Goal: Task Accomplishment & Management: Use online tool/utility

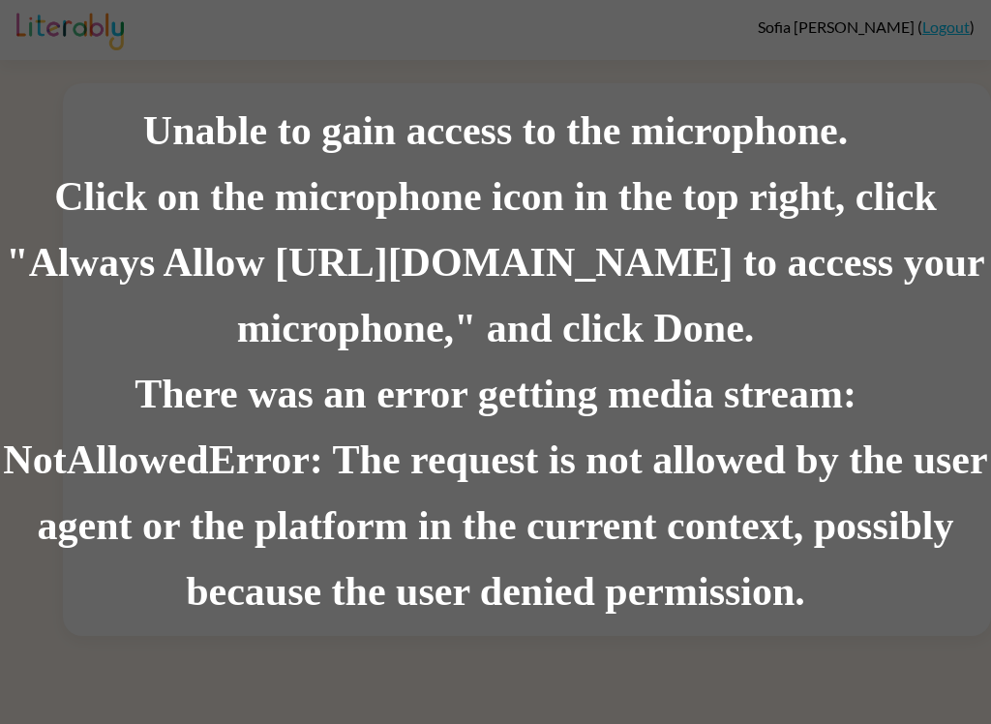
click at [815, 489] on div "There was an error getting media stream: NotAllowedError: The request is not al…" at bounding box center [495, 493] width 991 height 263
click at [675, 243] on div "Click on the microphone icon in the top right, click "Always Allow [URL][DOMAIN…" at bounding box center [495, 263] width 991 height 197
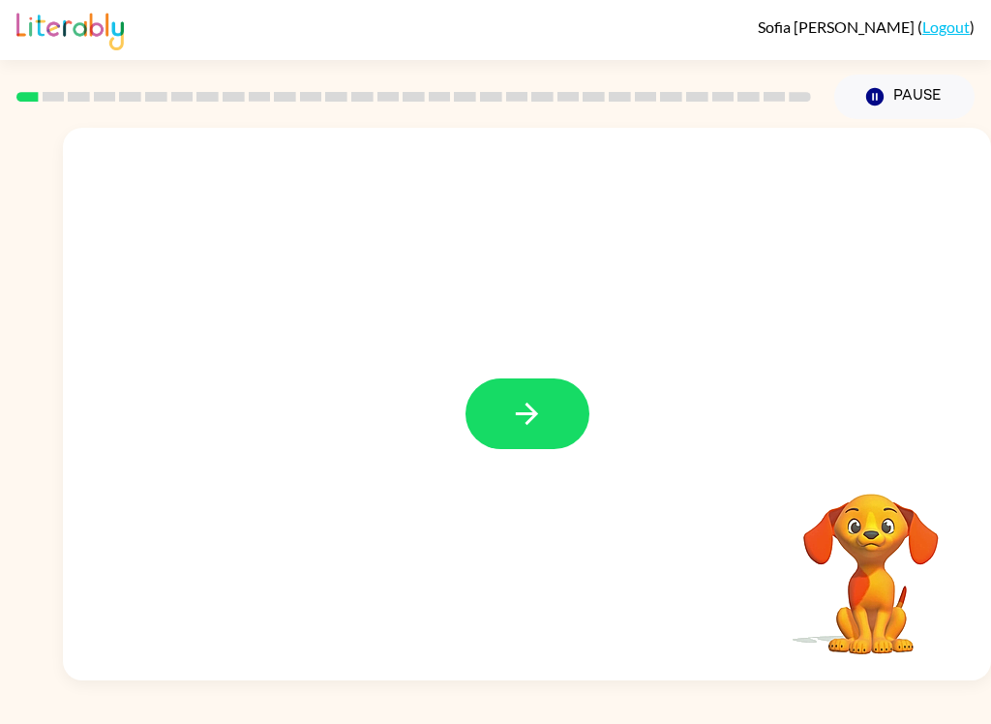
click at [508, 421] on button "button" at bounding box center [527, 413] width 124 height 71
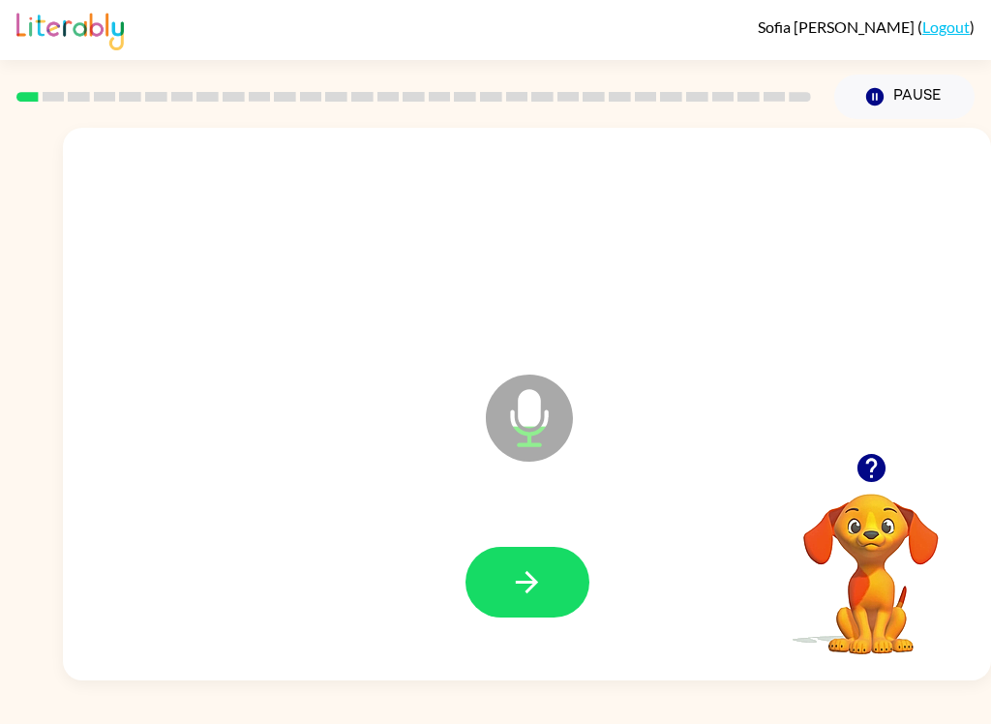
click at [526, 583] on icon "button" at bounding box center [527, 582] width 22 height 22
click at [518, 574] on icon "button" at bounding box center [527, 582] width 34 height 34
click at [539, 586] on icon "button" at bounding box center [527, 582] width 34 height 34
click at [522, 571] on icon "button" at bounding box center [527, 582] width 34 height 34
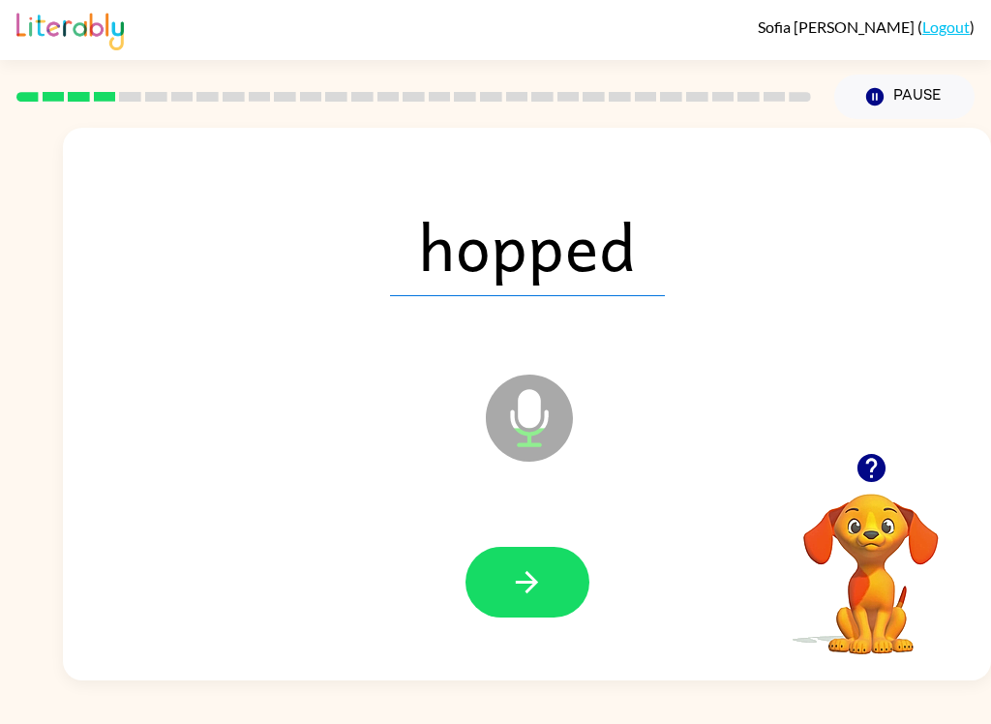
click at [527, 583] on icon "button" at bounding box center [527, 582] width 22 height 22
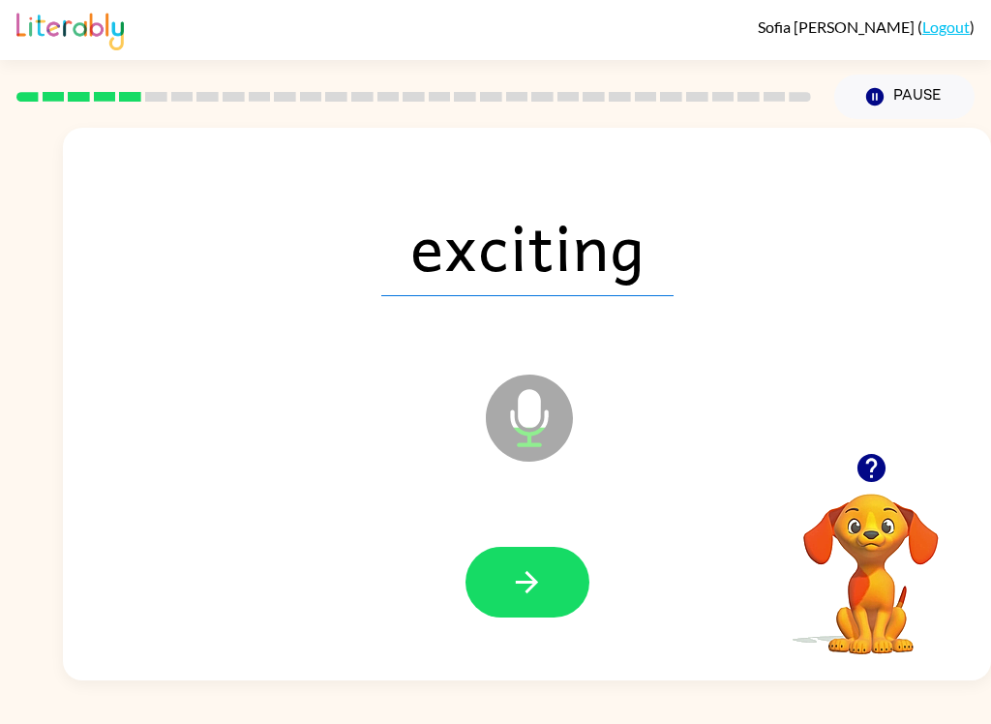
click at [531, 561] on button "button" at bounding box center [527, 582] width 124 height 71
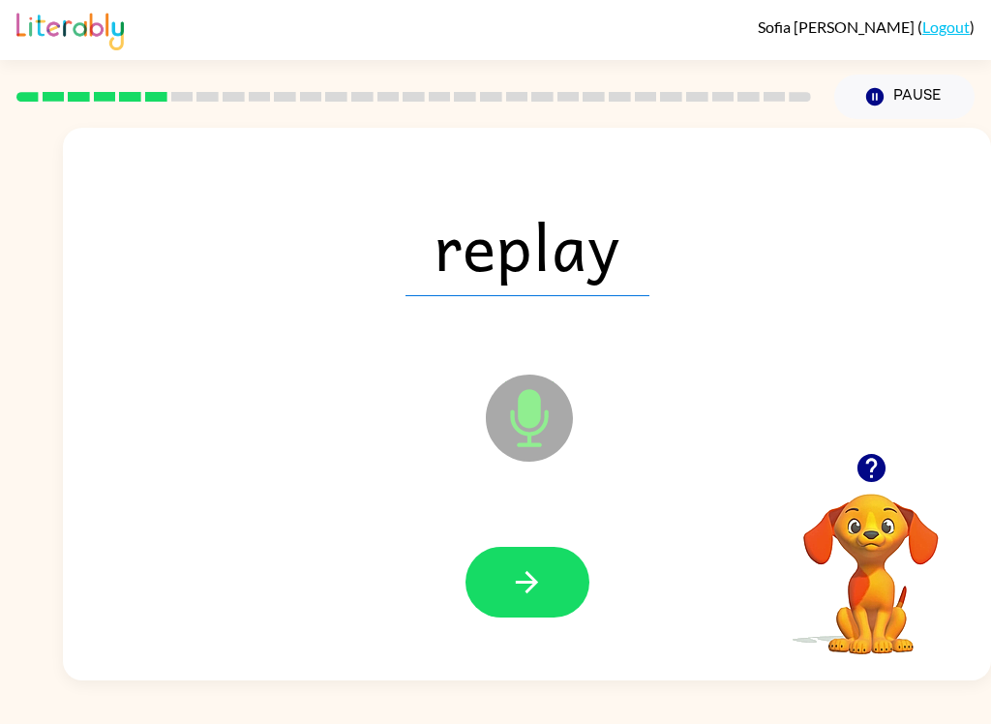
click at [525, 573] on icon "button" at bounding box center [527, 582] width 34 height 34
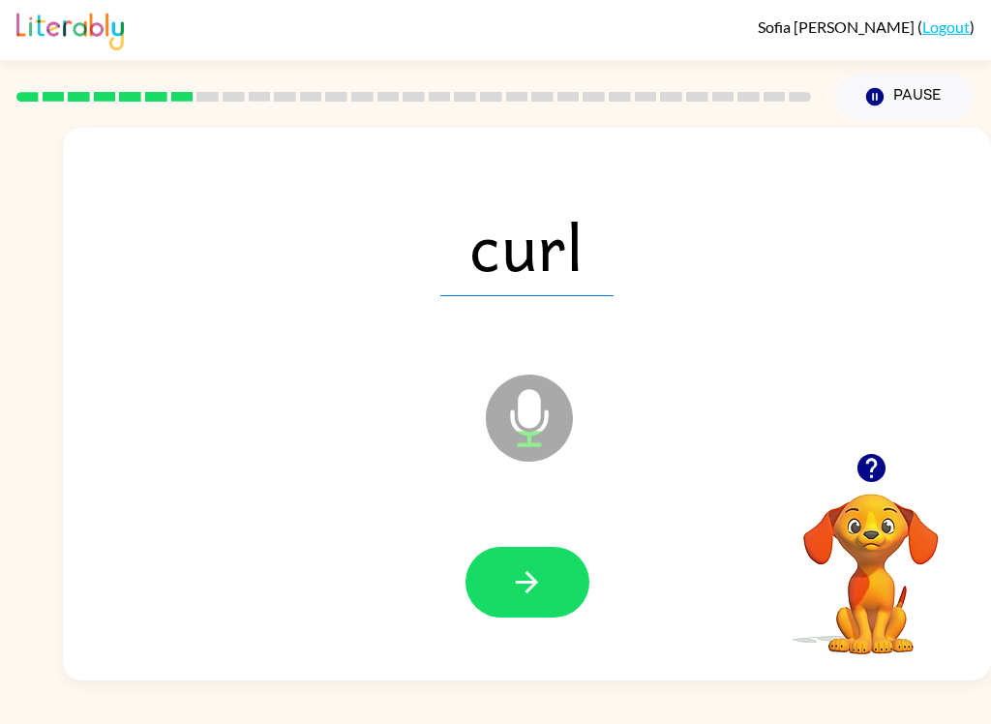
click at [513, 570] on icon "button" at bounding box center [527, 582] width 34 height 34
click at [517, 593] on icon "button" at bounding box center [527, 582] width 34 height 34
click at [492, 563] on button "button" at bounding box center [527, 582] width 124 height 71
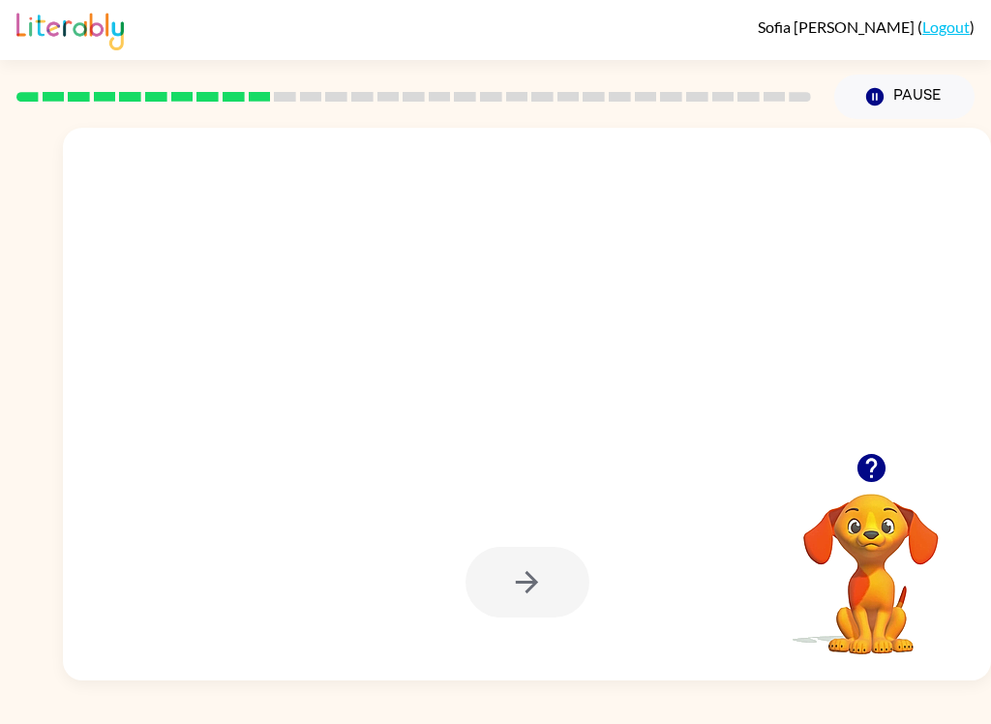
click at [724, 551] on div at bounding box center [526, 582] width 889 height 159
click at [579, 570] on div at bounding box center [527, 582] width 124 height 71
click at [525, 578] on div at bounding box center [527, 582] width 124 height 71
click at [874, 470] on icon "button" at bounding box center [870, 468] width 28 height 28
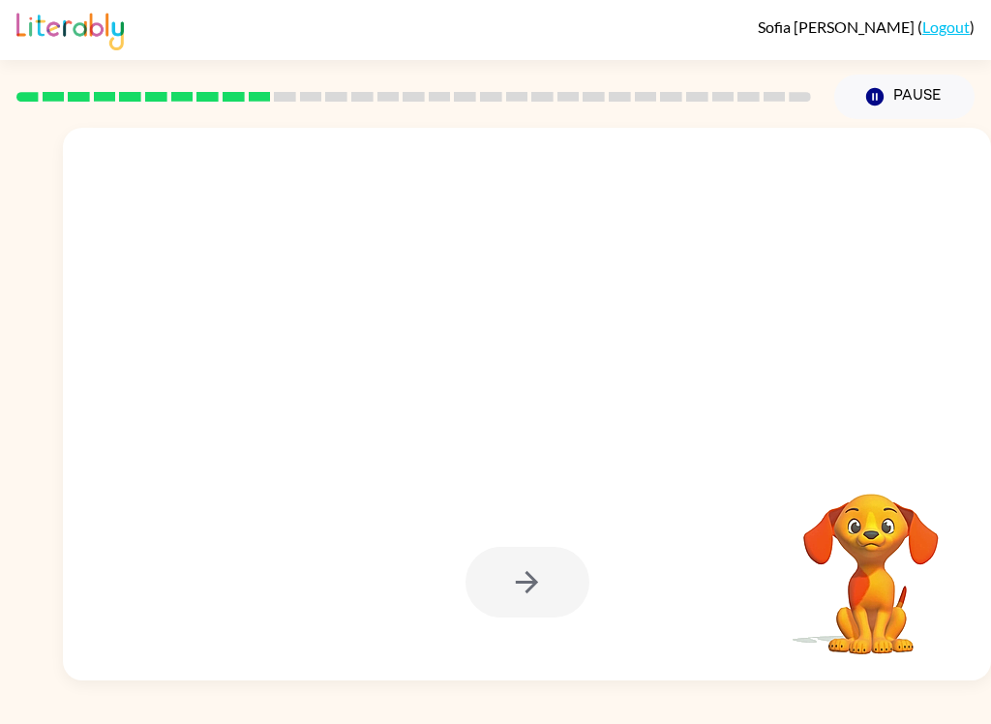
click at [874, 469] on video "Your browser must support playing .mp4 files to use Literably. Please try using…" at bounding box center [871, 561] width 194 height 194
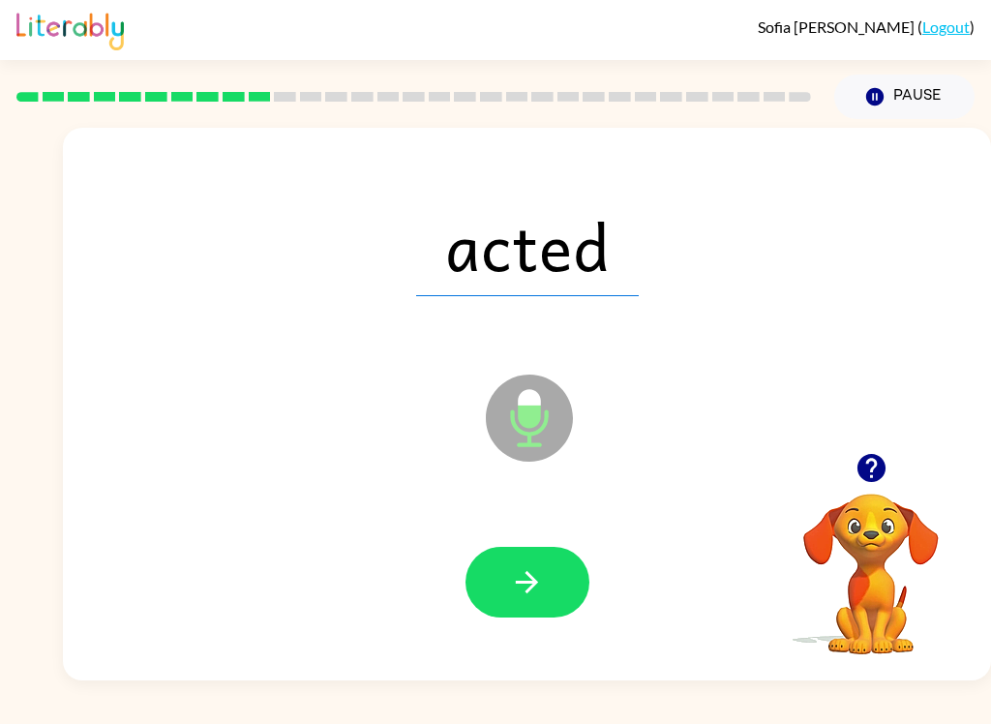
click at [536, 581] on icon "button" at bounding box center [527, 582] width 22 height 22
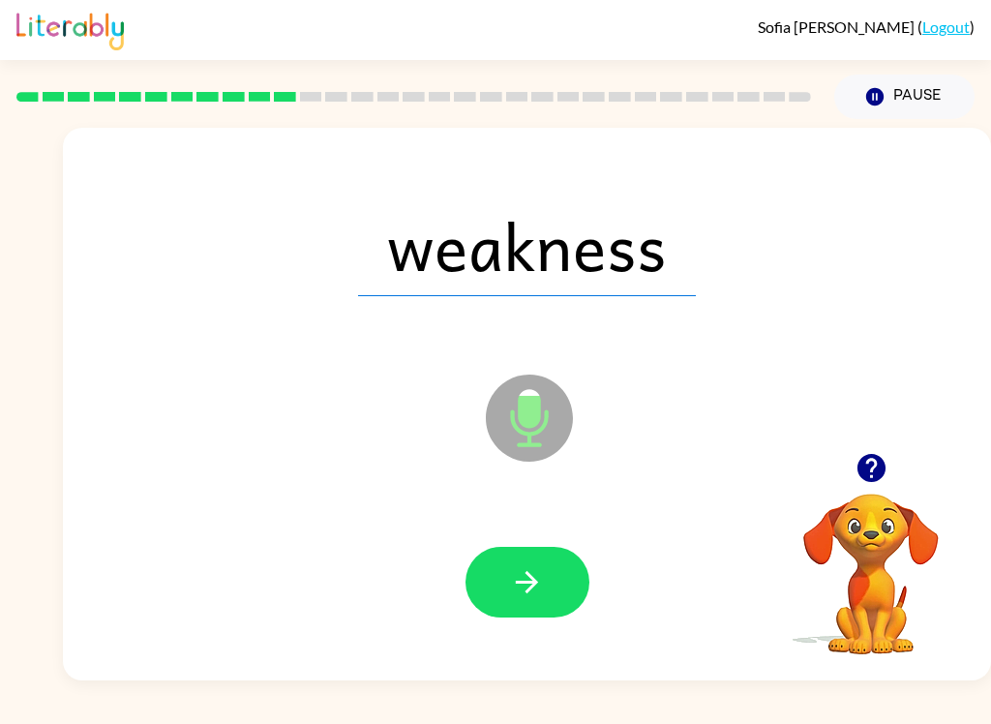
click at [525, 582] on icon "button" at bounding box center [527, 582] width 22 height 22
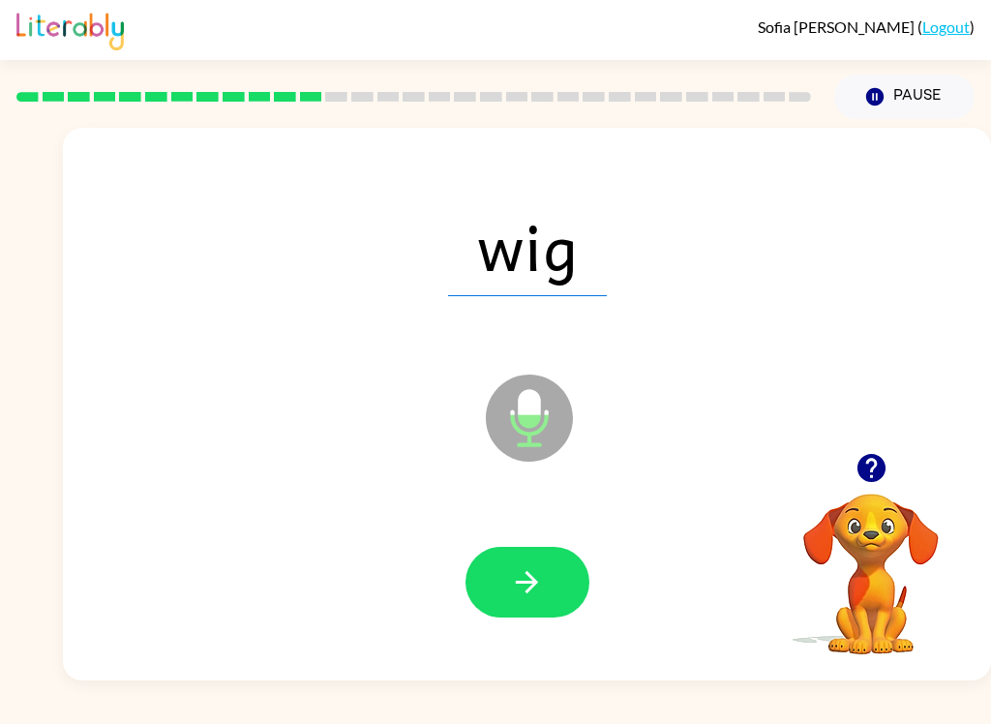
click at [527, 575] on icon "button" at bounding box center [527, 582] width 22 height 22
click at [507, 594] on button "button" at bounding box center [527, 582] width 124 height 71
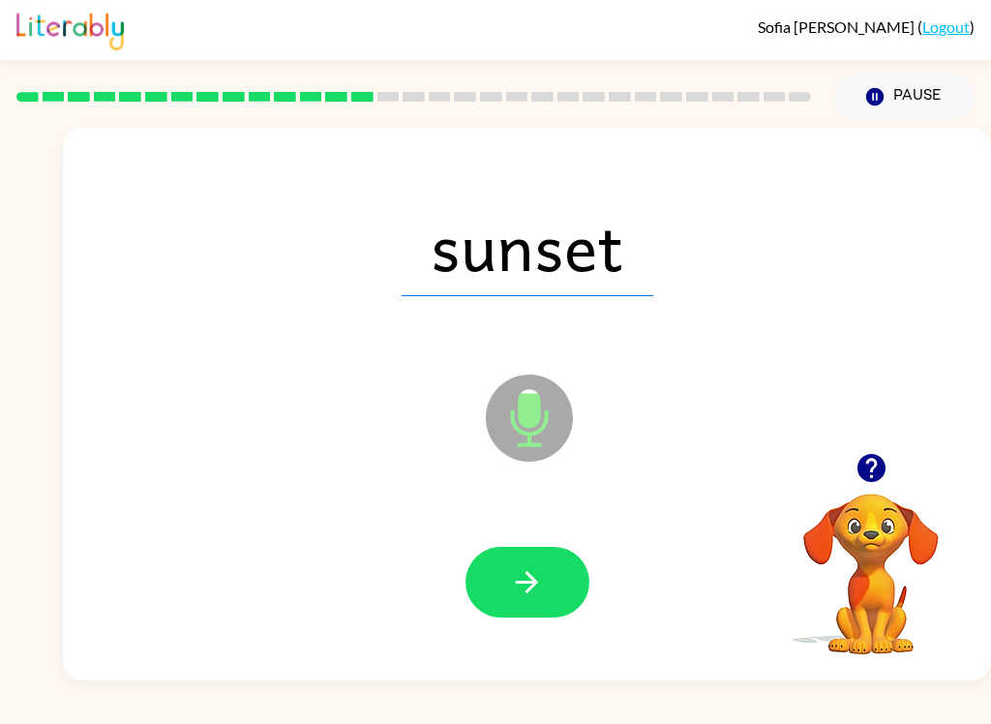
click at [541, 569] on icon "button" at bounding box center [527, 582] width 34 height 34
click at [535, 562] on button "button" at bounding box center [527, 582] width 124 height 71
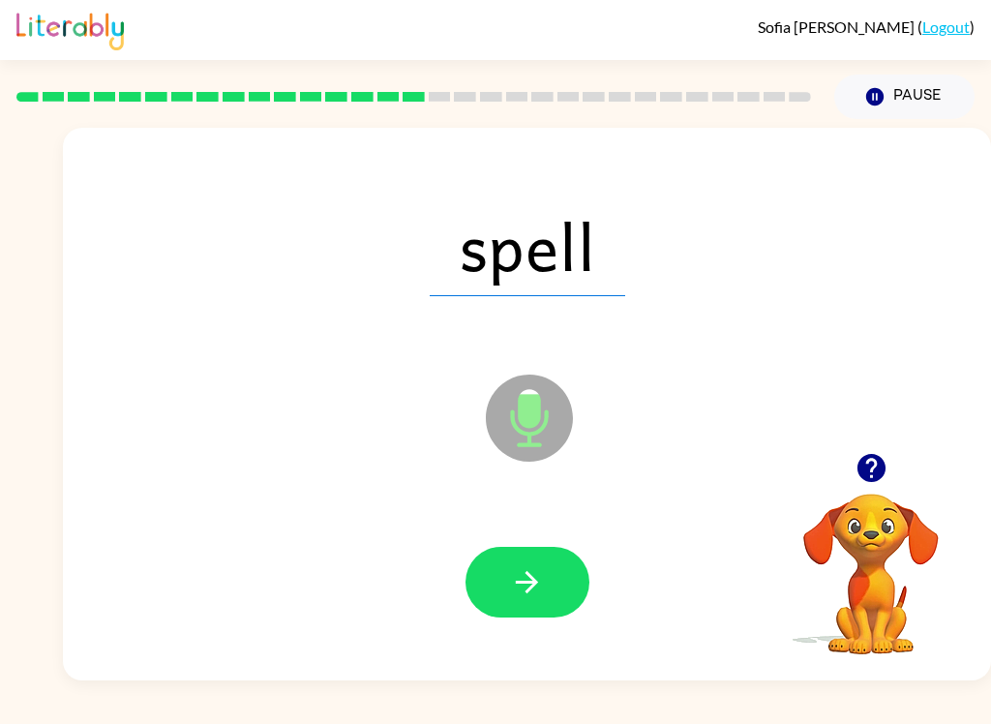
click at [541, 547] on button "button" at bounding box center [527, 582] width 124 height 71
click at [546, 583] on button "button" at bounding box center [527, 582] width 124 height 71
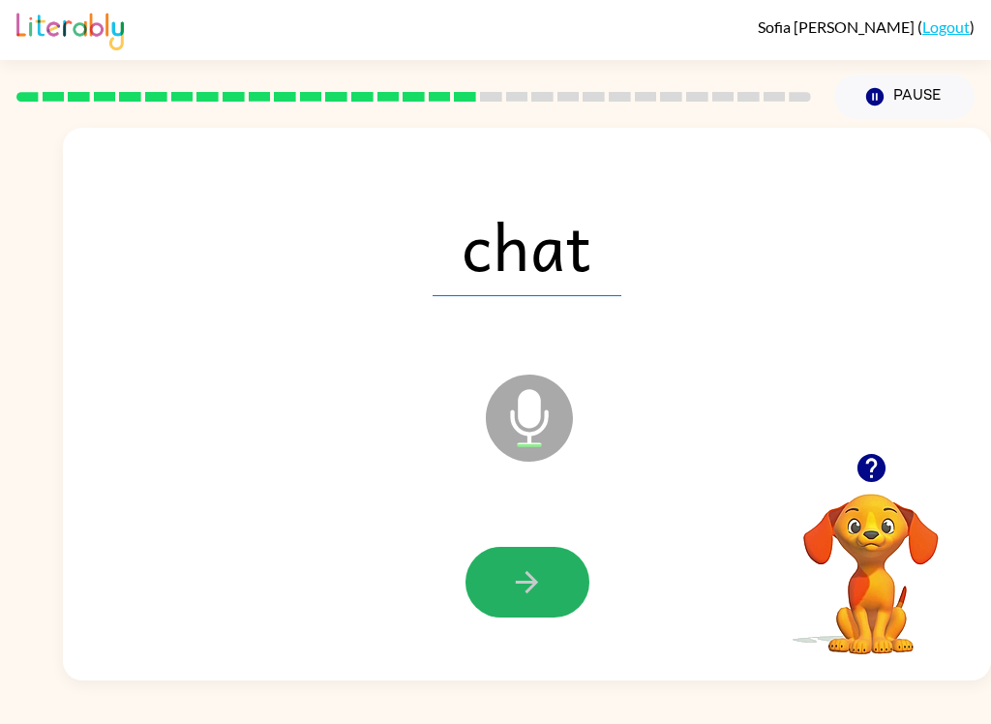
click at [569, 581] on button "button" at bounding box center [527, 582] width 124 height 71
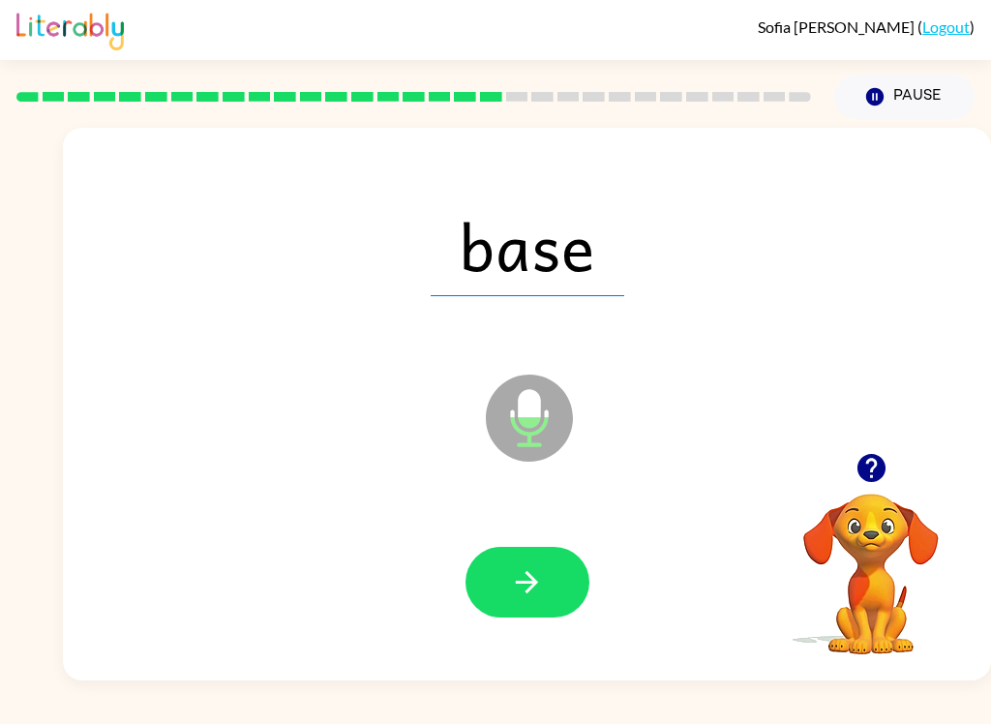
click at [529, 577] on icon "button" at bounding box center [527, 582] width 22 height 22
click at [534, 568] on icon "button" at bounding box center [527, 582] width 34 height 34
click at [543, 581] on icon "button" at bounding box center [527, 582] width 34 height 34
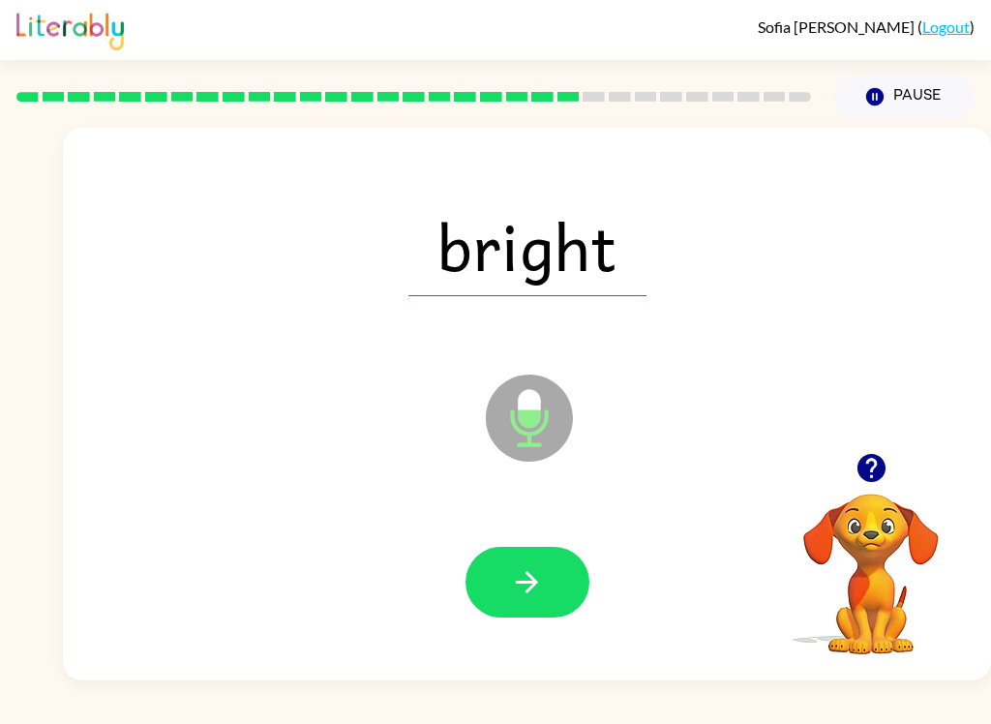
click at [533, 575] on icon "button" at bounding box center [527, 582] width 34 height 34
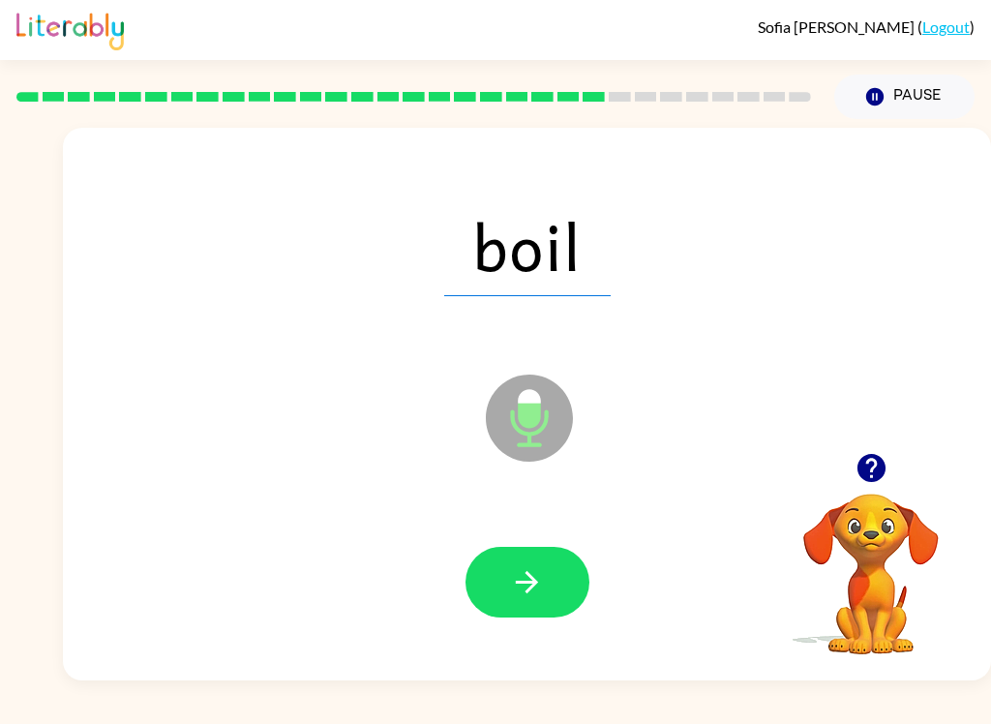
click at [533, 550] on button "button" at bounding box center [527, 582] width 124 height 71
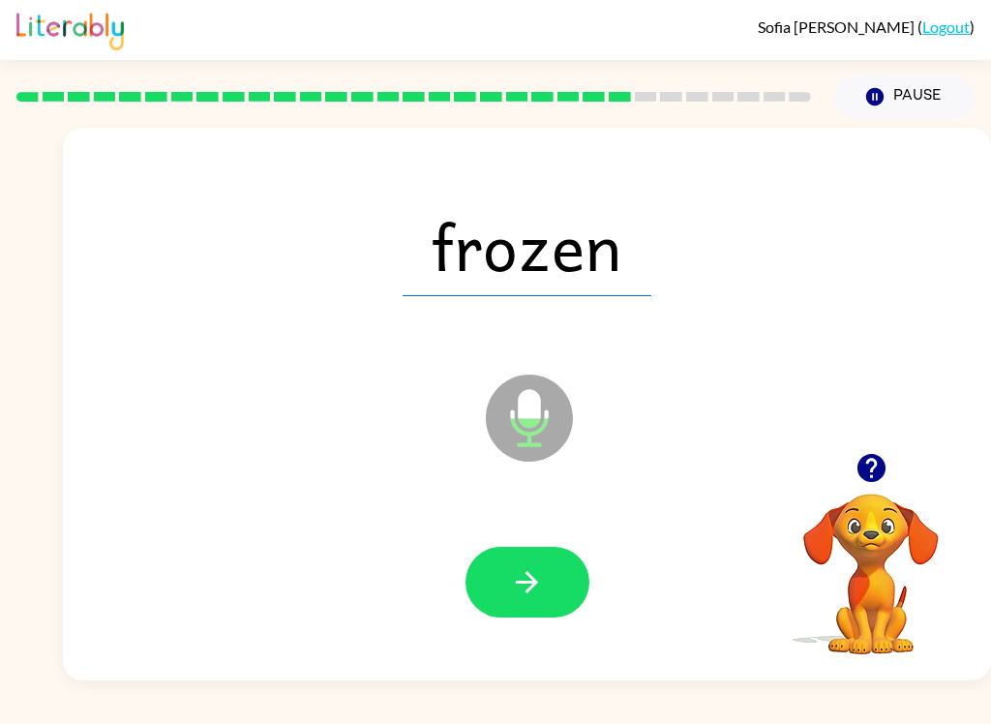
click at [529, 582] on icon "button" at bounding box center [527, 582] width 22 height 22
click at [526, 571] on icon "button" at bounding box center [527, 582] width 34 height 34
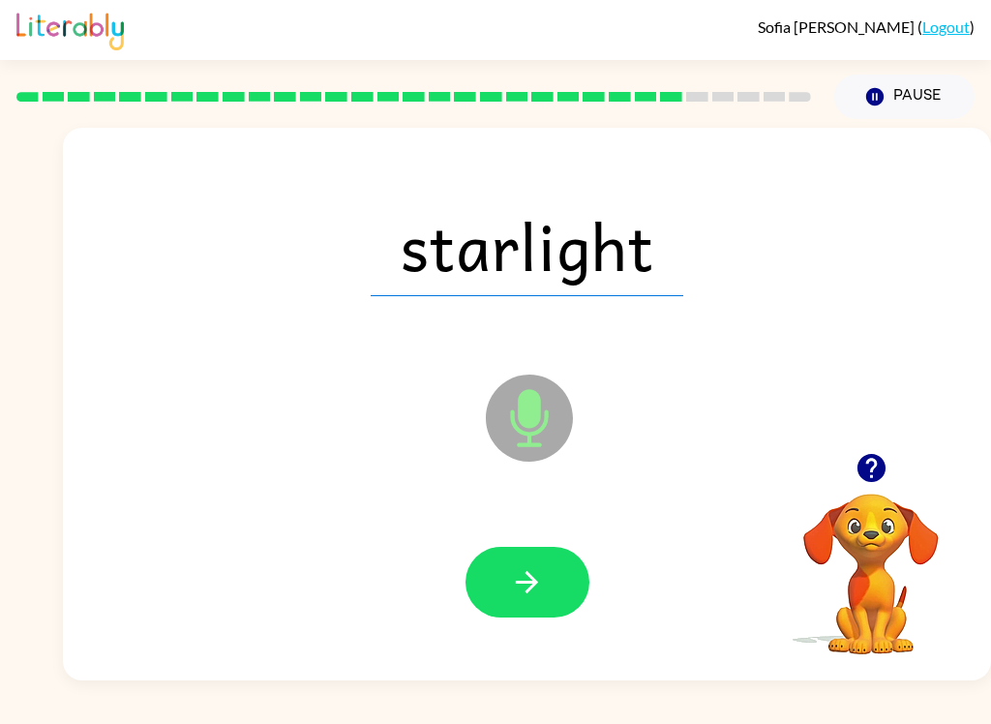
click at [533, 572] on icon "button" at bounding box center [527, 582] width 34 height 34
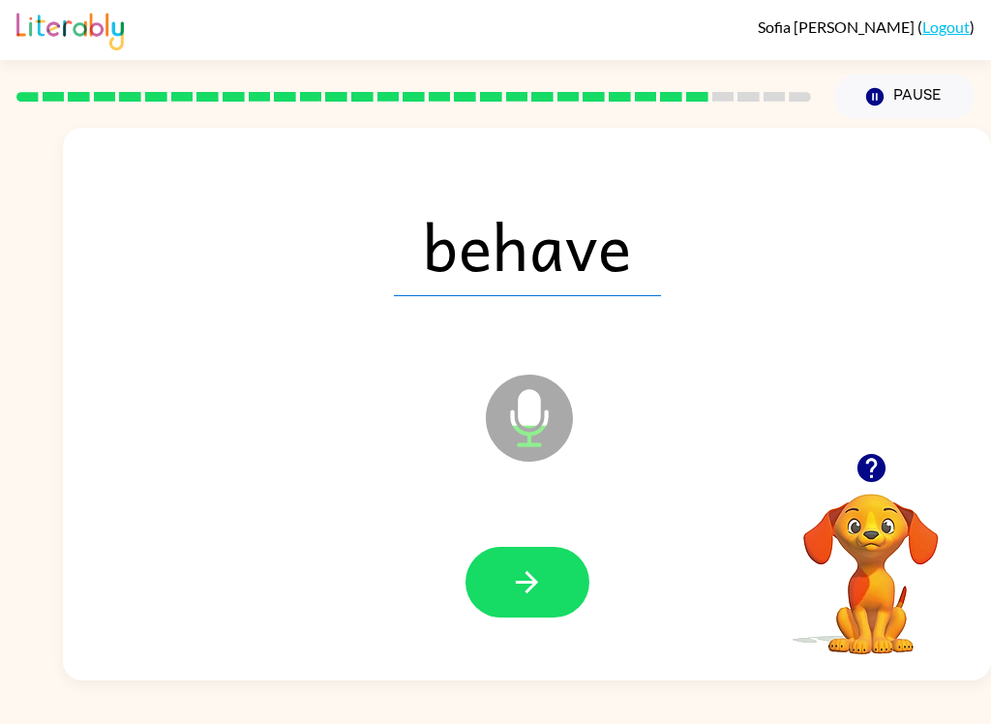
click at [532, 585] on icon "button" at bounding box center [527, 582] width 34 height 34
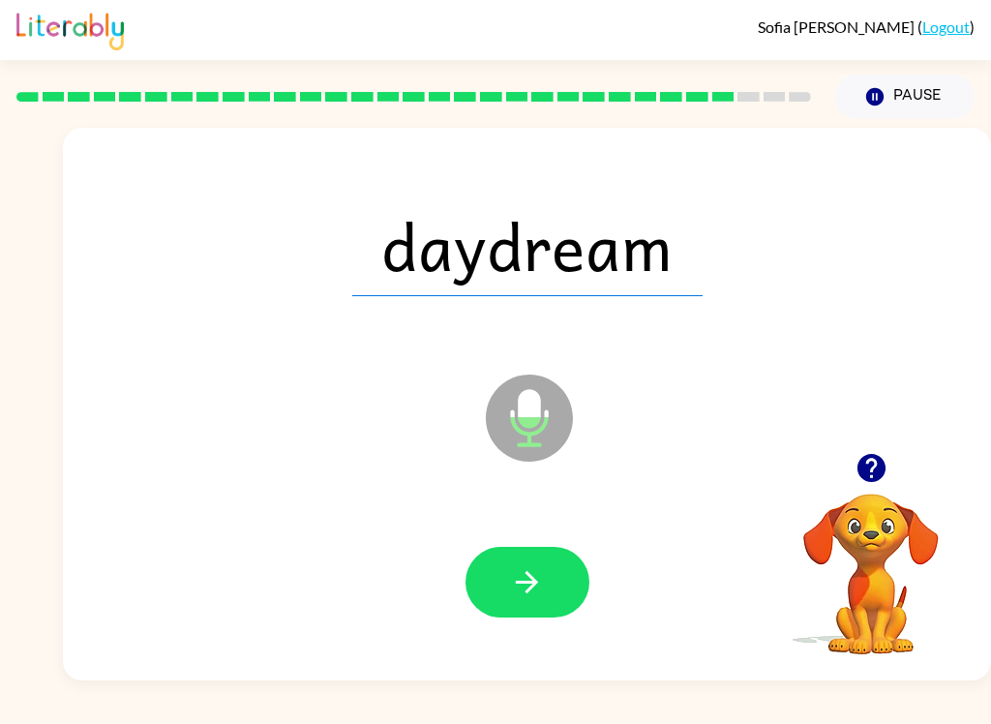
click at [546, 579] on button "button" at bounding box center [527, 582] width 124 height 71
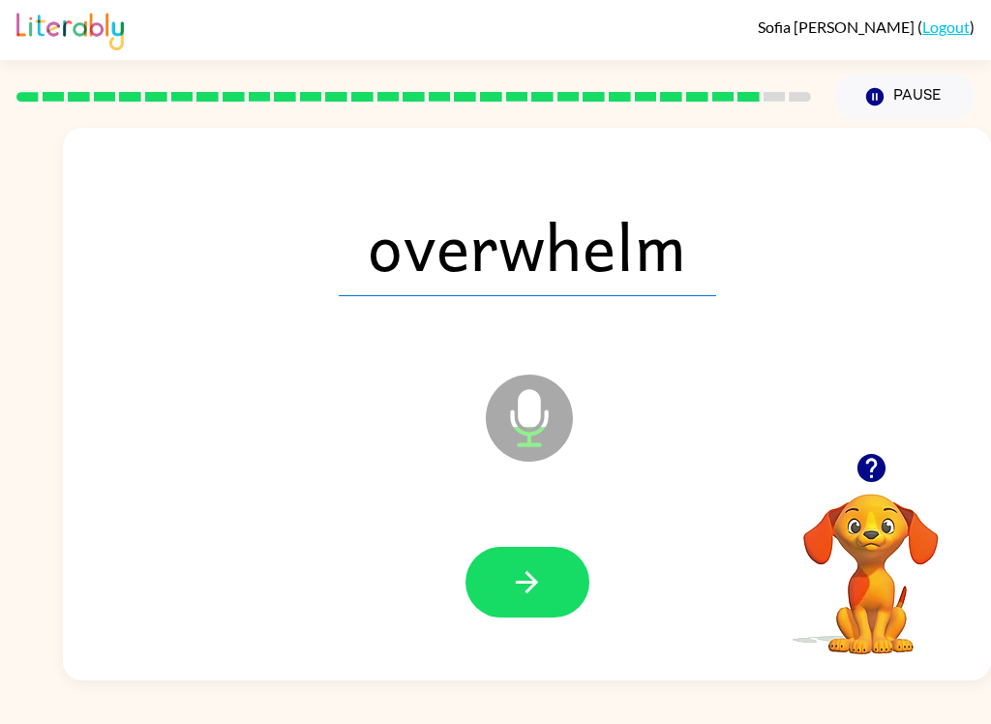
click at [556, 571] on button "button" at bounding box center [527, 582] width 124 height 71
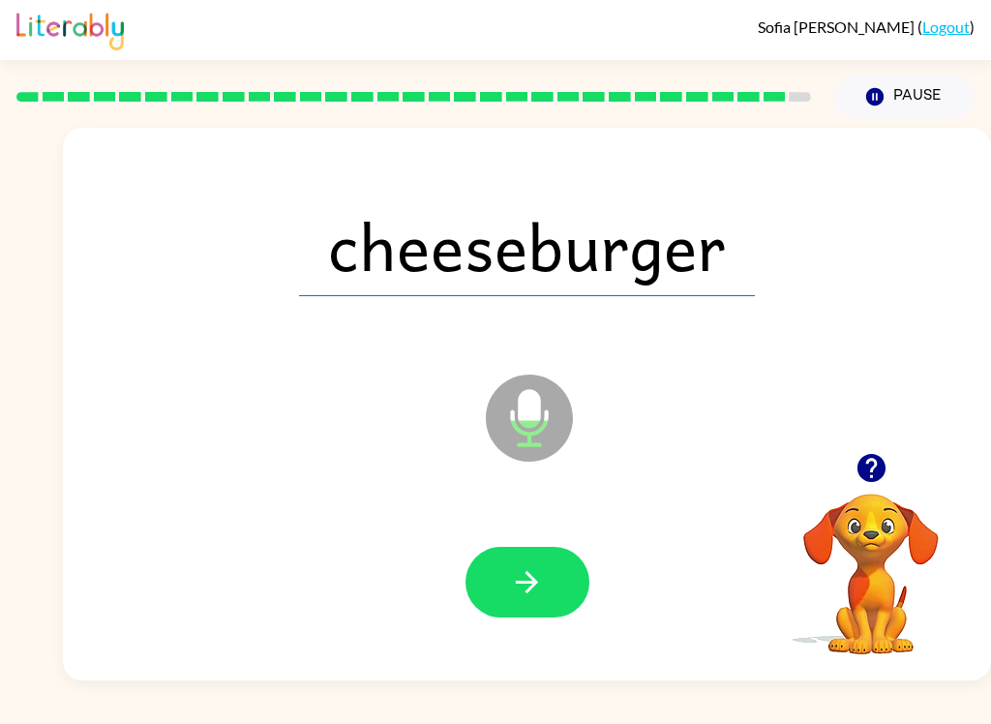
click at [546, 570] on button "button" at bounding box center [527, 582] width 124 height 71
